Goal: Feedback & Contribution: Submit feedback/report problem

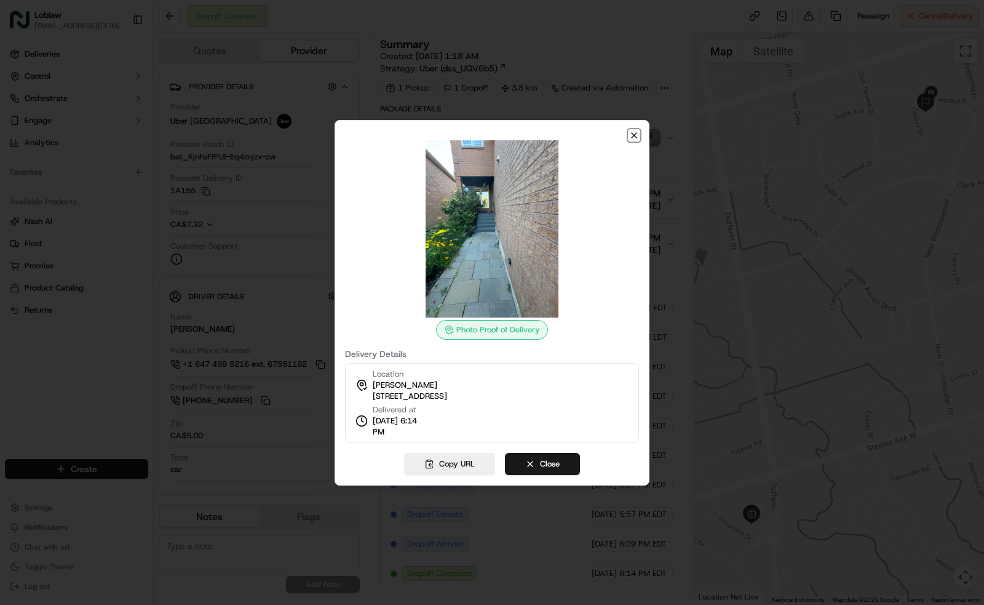
click at [635, 130] on icon "button" at bounding box center [634, 135] width 10 height 10
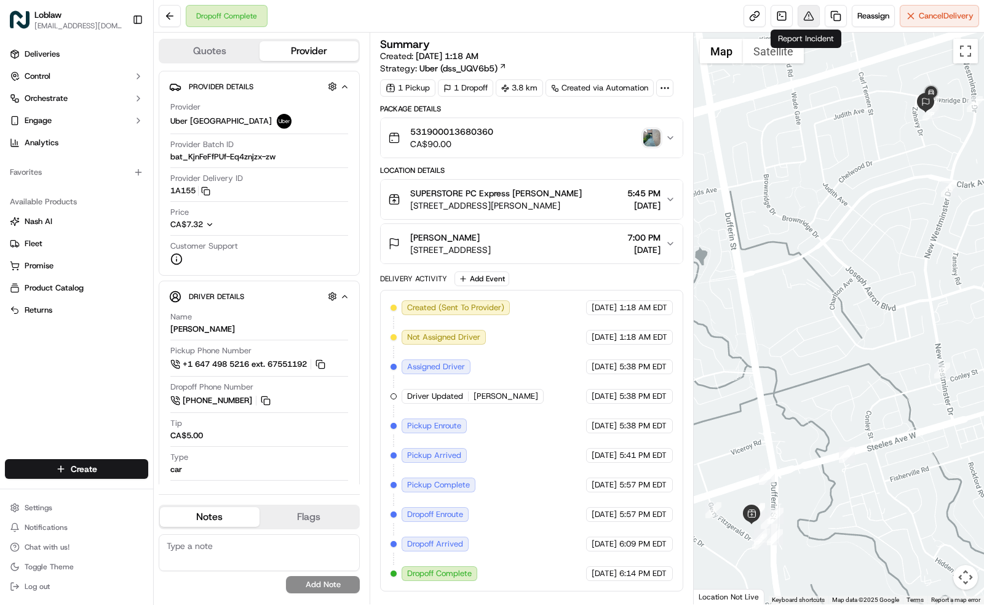
click at [805, 12] on button at bounding box center [809, 16] width 22 height 22
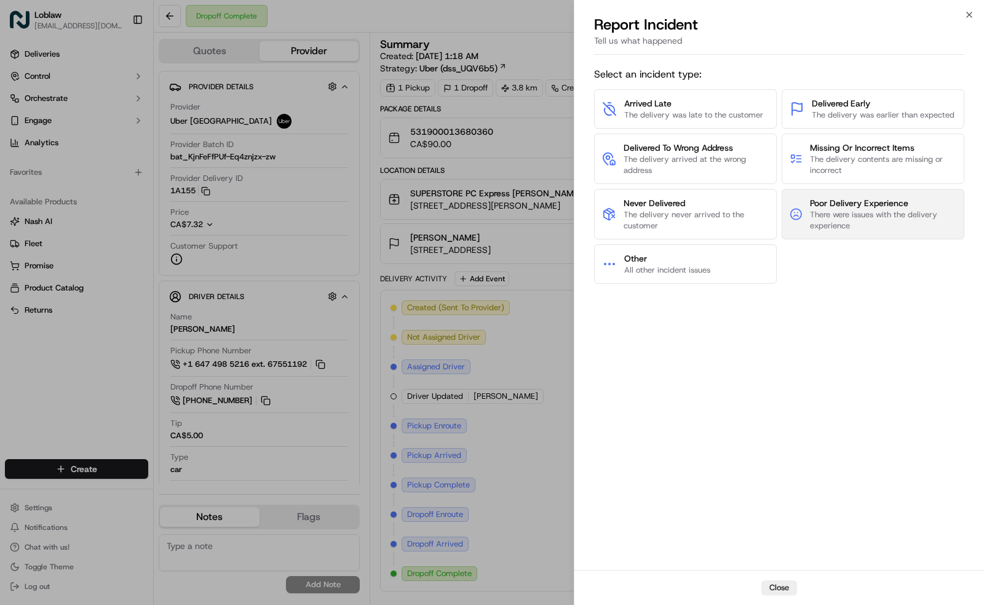
click at [846, 211] on span "There were issues with the delivery experience" at bounding box center [883, 220] width 146 height 22
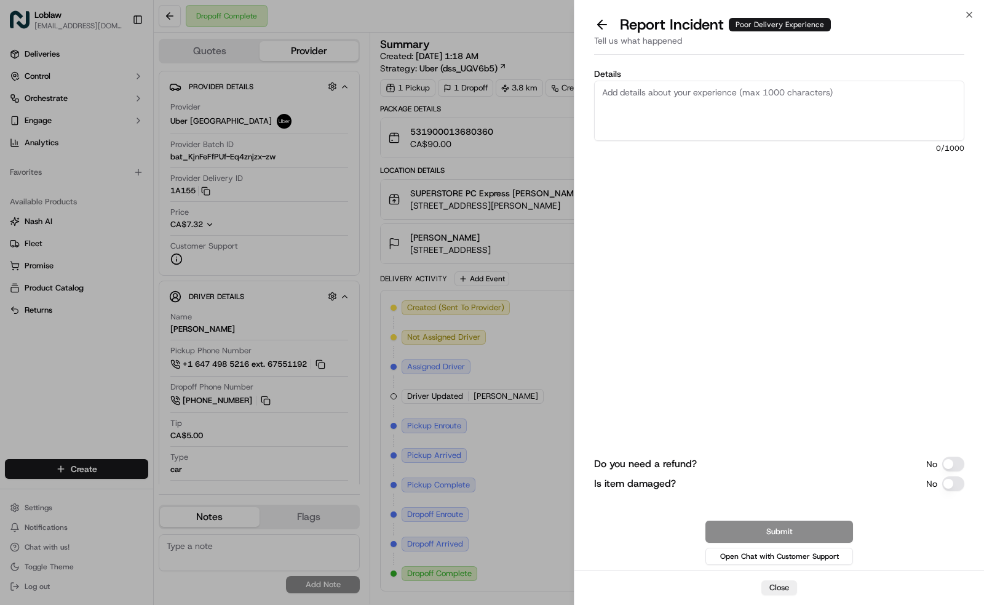
click at [682, 116] on textarea "Details" at bounding box center [779, 111] width 370 height 60
paste textarea "driver had open car oil products in the trunk next to our products. Oil spilled…"
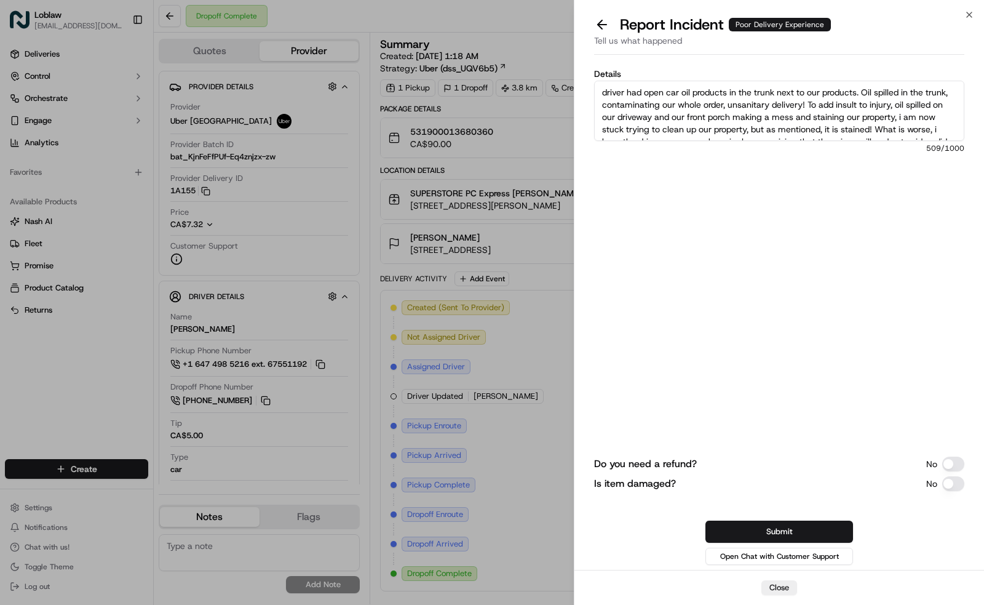
scroll to position [19, 0]
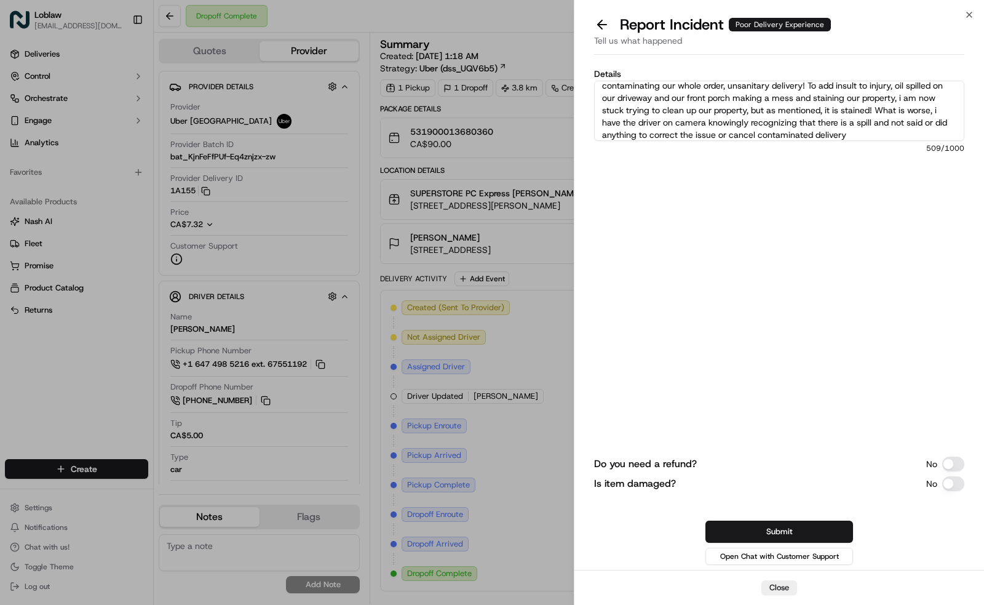
type textarea "driver had open car oil products in the trunk next to our products. Oil spilled…"
click at [953, 464] on button "Do you need a refund?" at bounding box center [953, 463] width 22 height 15
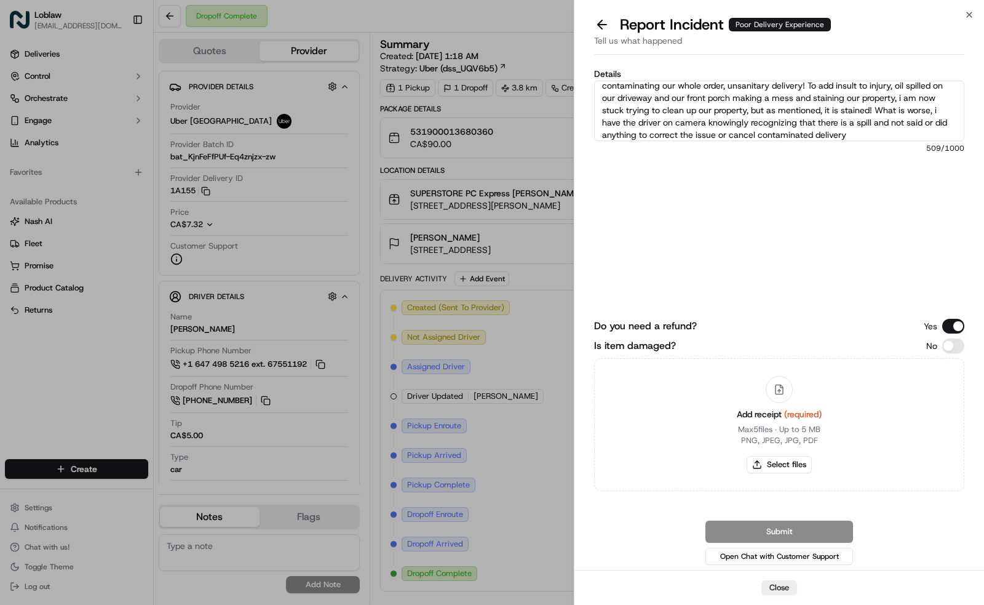
click at [955, 350] on button "Is item damaged?" at bounding box center [953, 345] width 22 height 15
click at [948, 346] on button "Is item damaged?" at bounding box center [953, 345] width 22 height 15
click at [950, 326] on button "Do you need a refund?" at bounding box center [953, 326] width 22 height 15
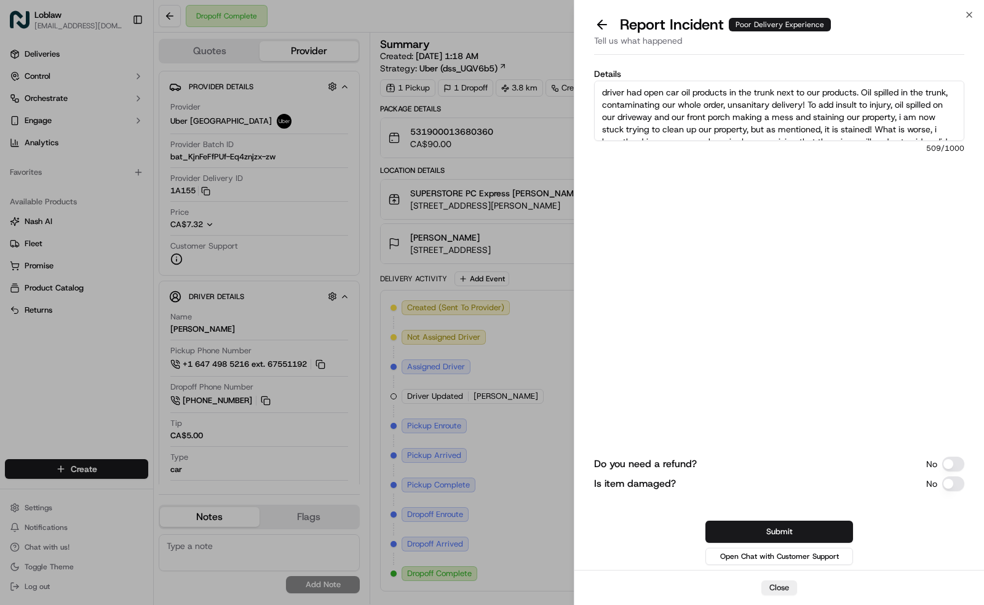
scroll to position [25, 0]
click at [773, 528] on button "Submit" at bounding box center [779, 531] width 148 height 22
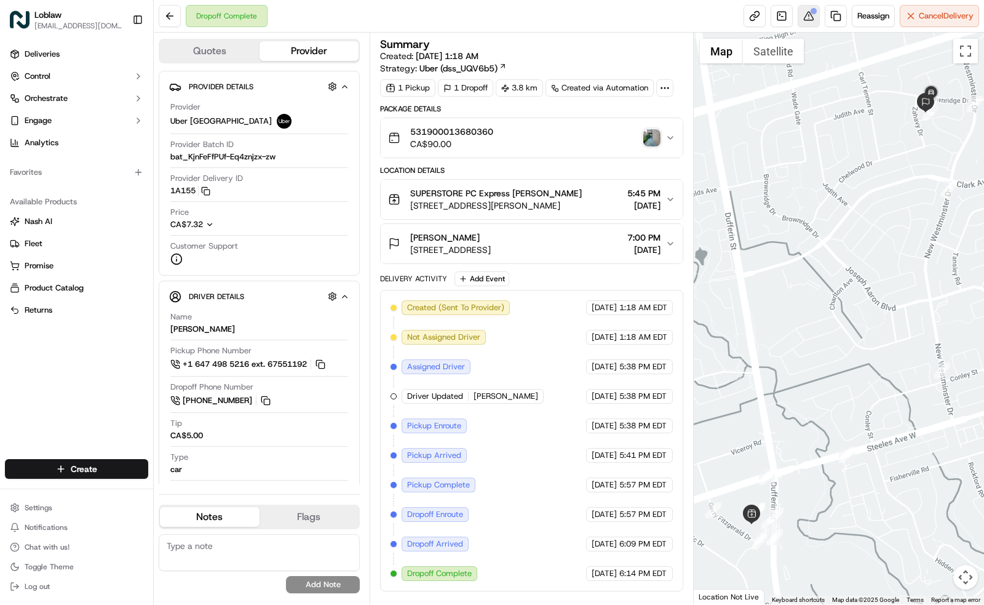
click at [806, 17] on button at bounding box center [809, 16] width 22 height 22
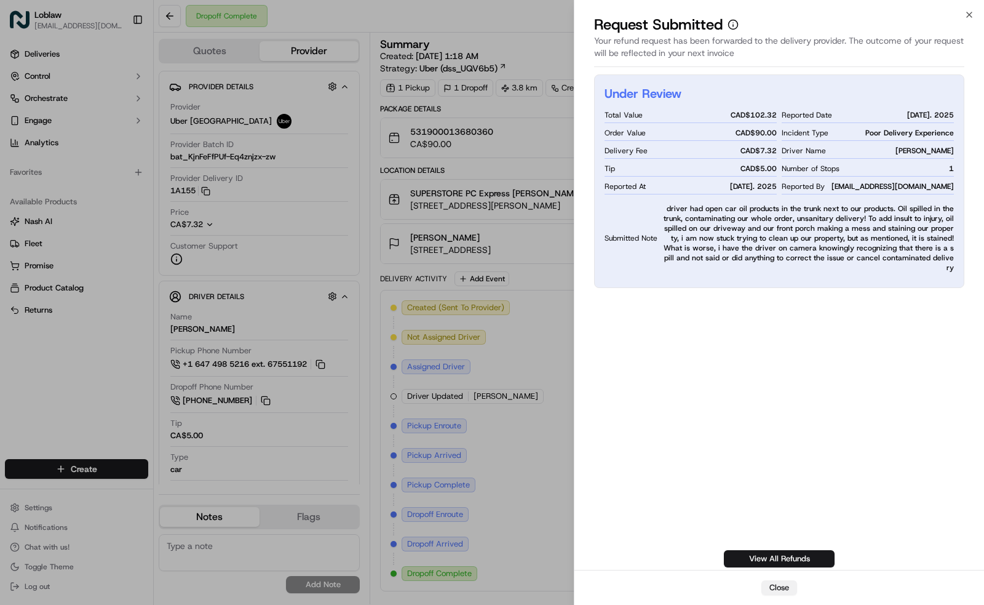
click at [780, 587] on button "Close" at bounding box center [779, 587] width 36 height 15
